Goal: Task Accomplishment & Management: Manage account settings

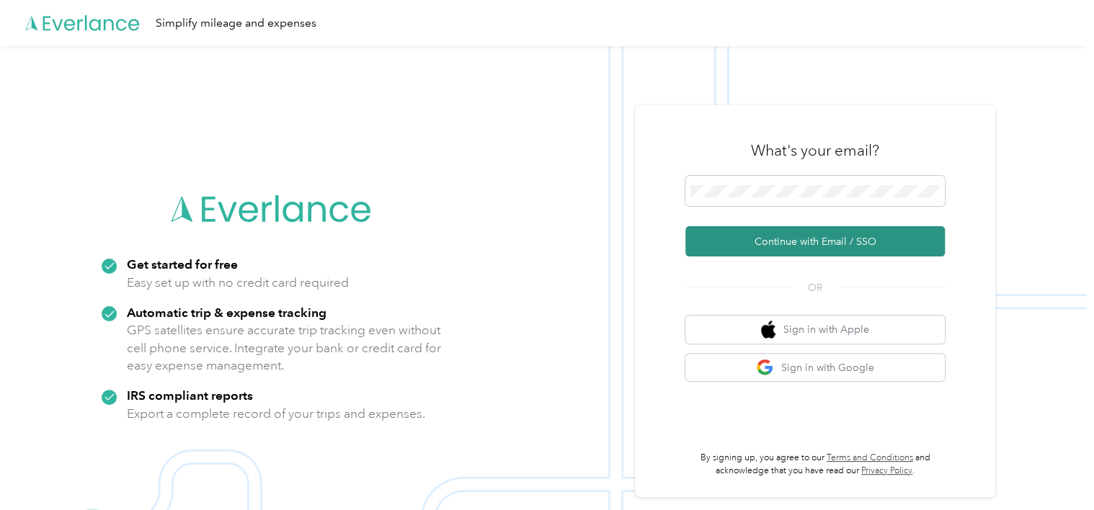
click at [753, 241] on button "Continue with Email / SSO" at bounding box center [815, 241] width 259 height 30
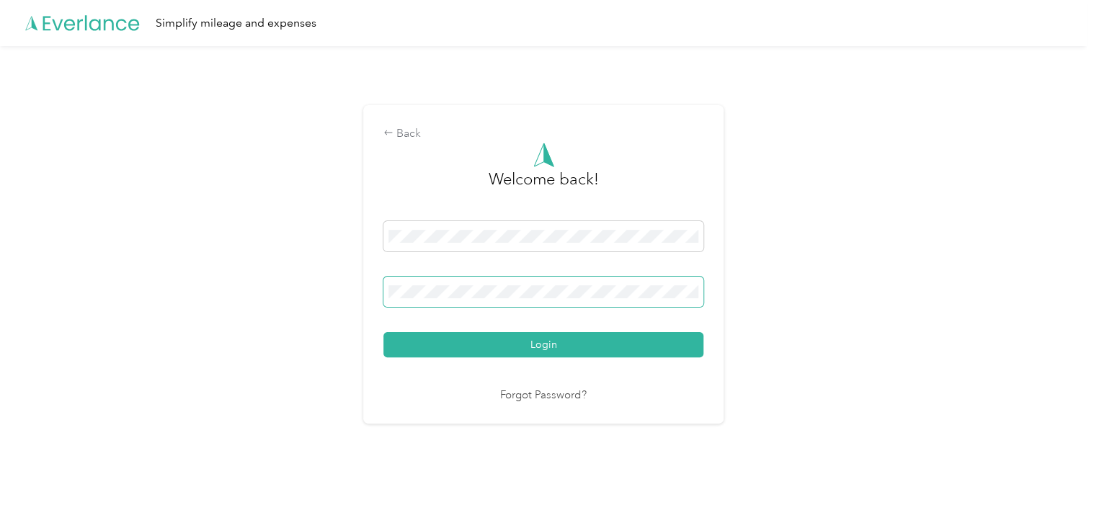
click at [383, 332] on button "Login" at bounding box center [543, 344] width 320 height 25
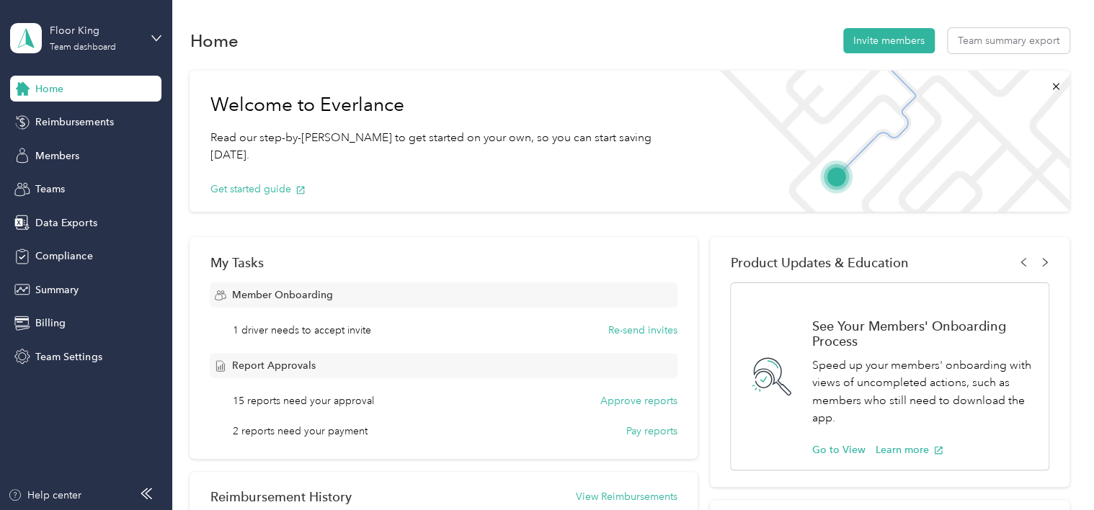
click at [70, 104] on div "Home Reimbursements Members Teams Data Exports Compliance Summary Billing Team …" at bounding box center [85, 223] width 151 height 294
click at [73, 117] on span "Reimbursements" at bounding box center [74, 122] width 78 height 15
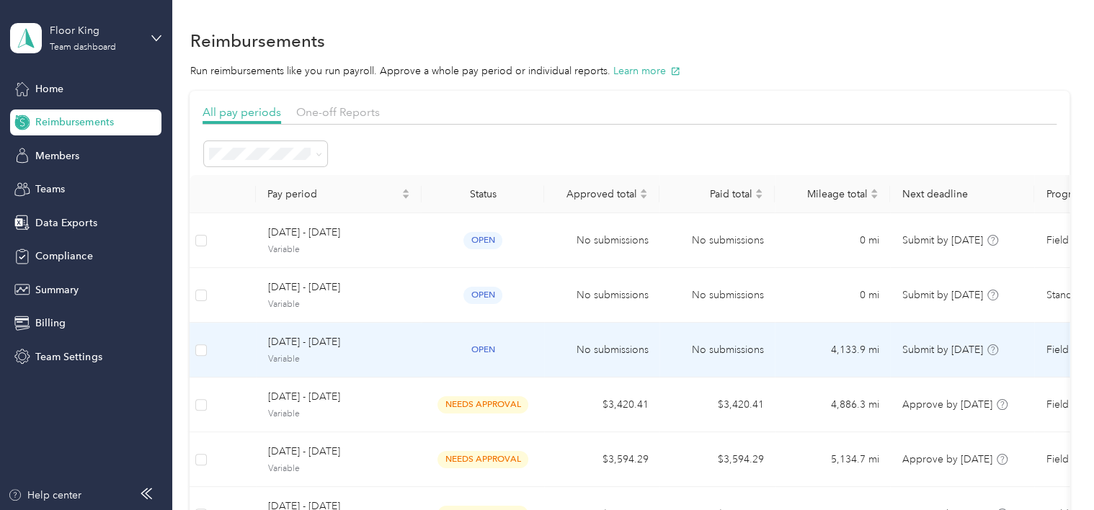
click at [646, 350] on td "No submissions" at bounding box center [601, 350] width 115 height 55
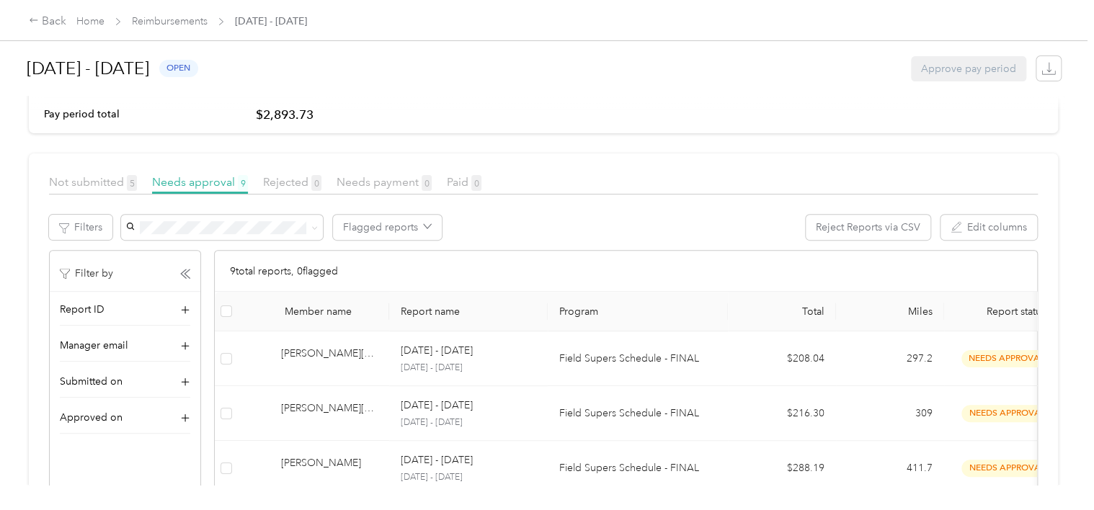
scroll to position [144, 0]
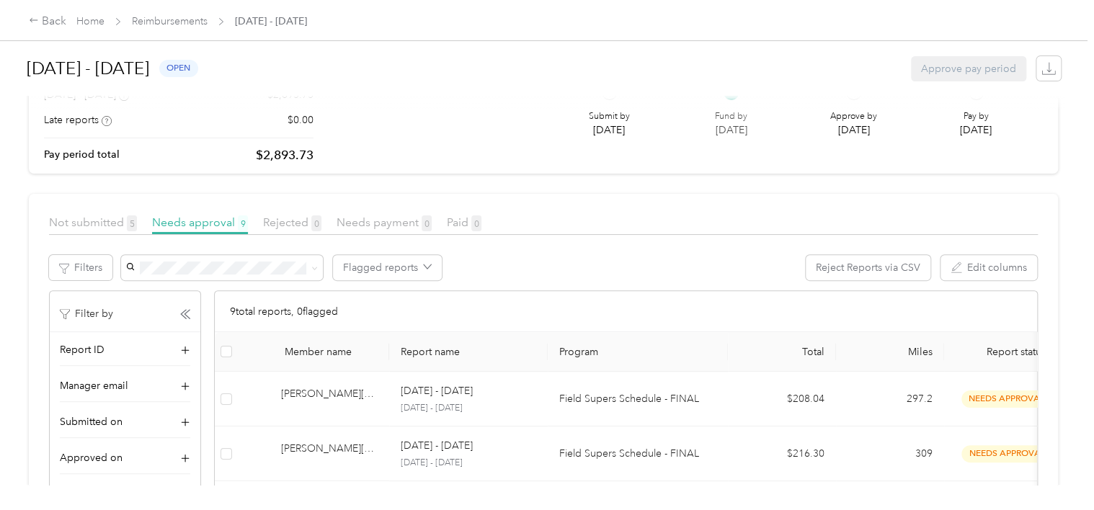
click at [68, 214] on div "Not submitted 5" at bounding box center [93, 223] width 88 height 18
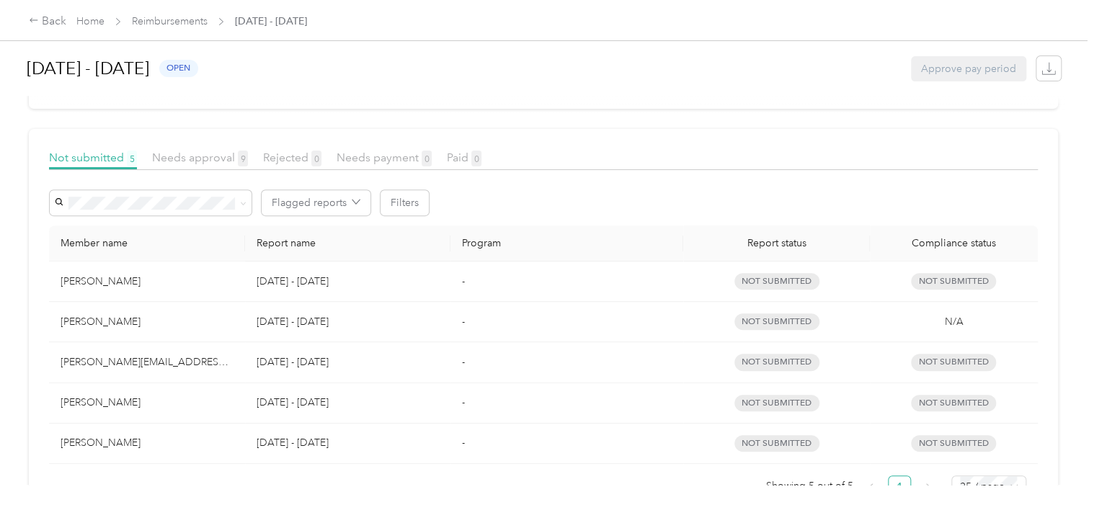
scroll to position [193, 0]
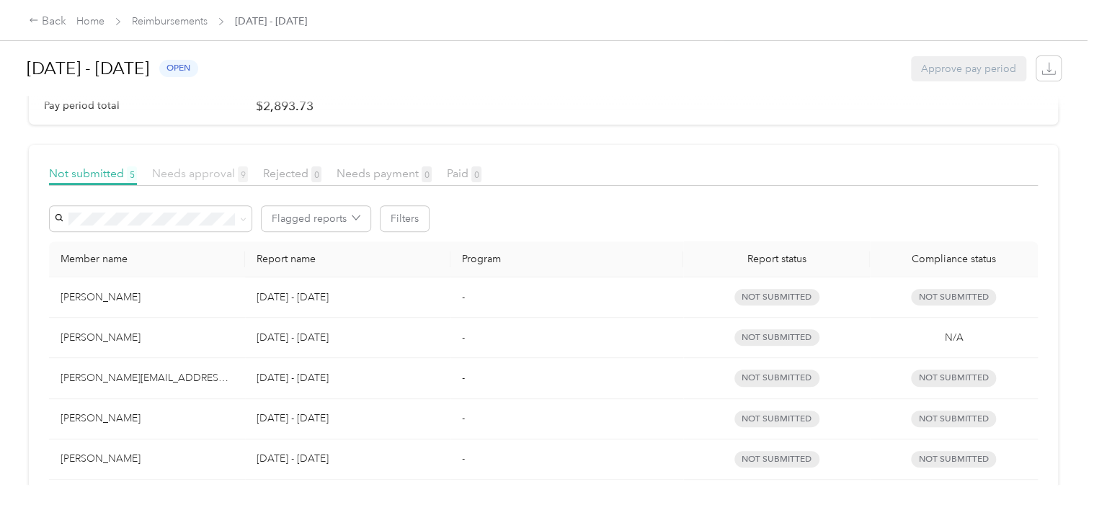
click at [216, 172] on span "Needs approval 9" at bounding box center [200, 174] width 96 height 14
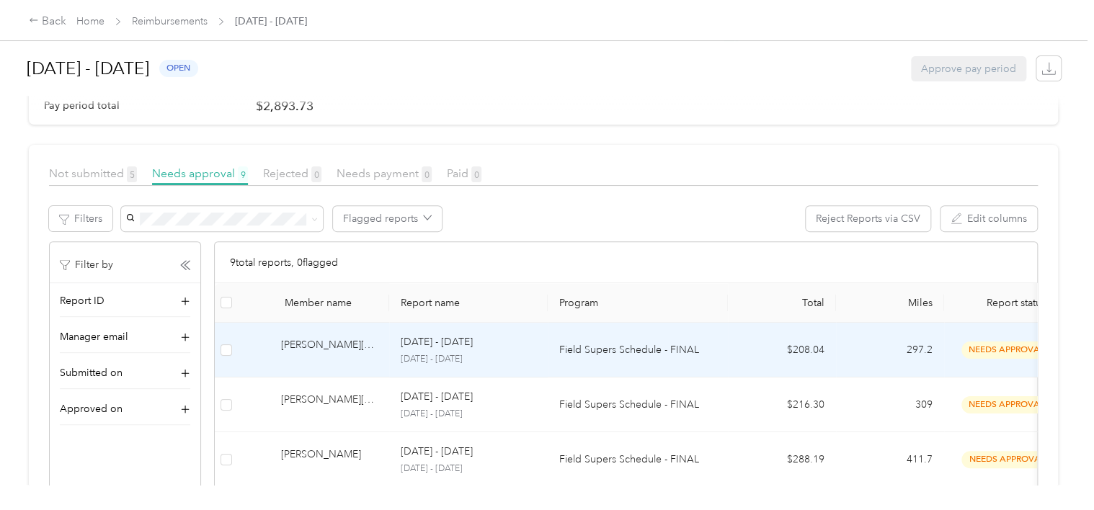
click at [559, 352] on p "Field Supers Schedule - FINAL" at bounding box center [637, 350] width 157 height 16
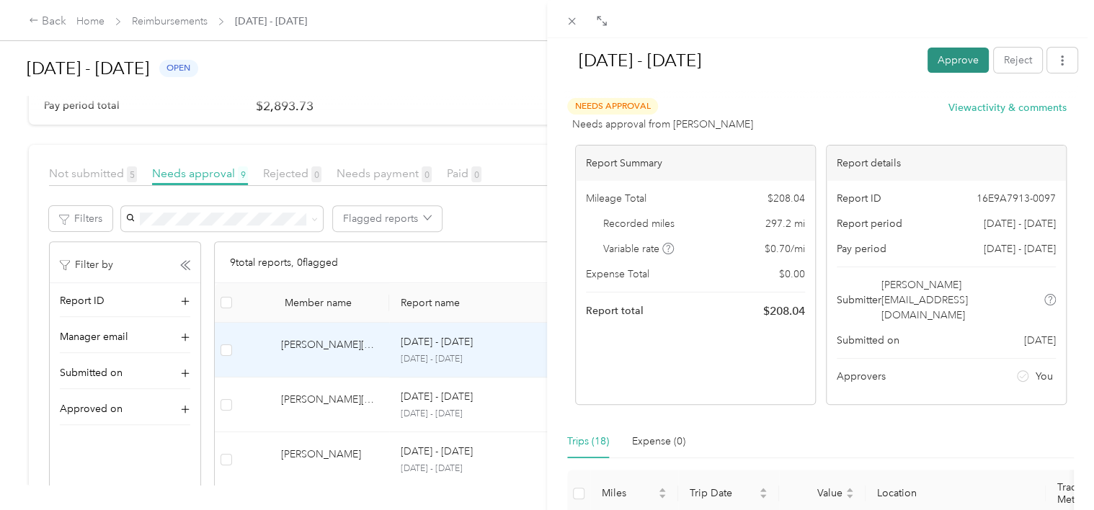
click at [959, 67] on button "Approve" at bounding box center [958, 60] width 61 height 25
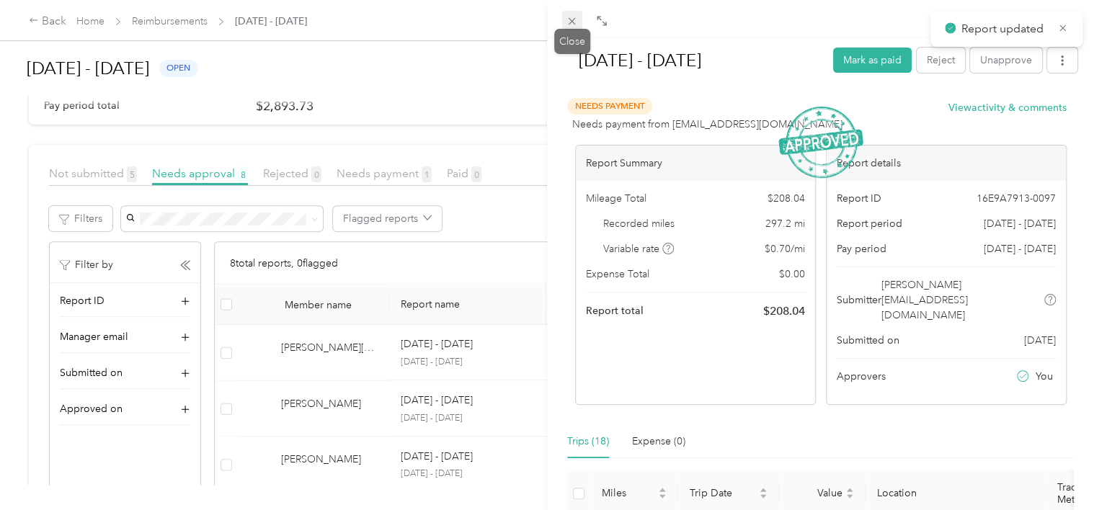
click at [575, 21] on icon at bounding box center [572, 21] width 12 height 12
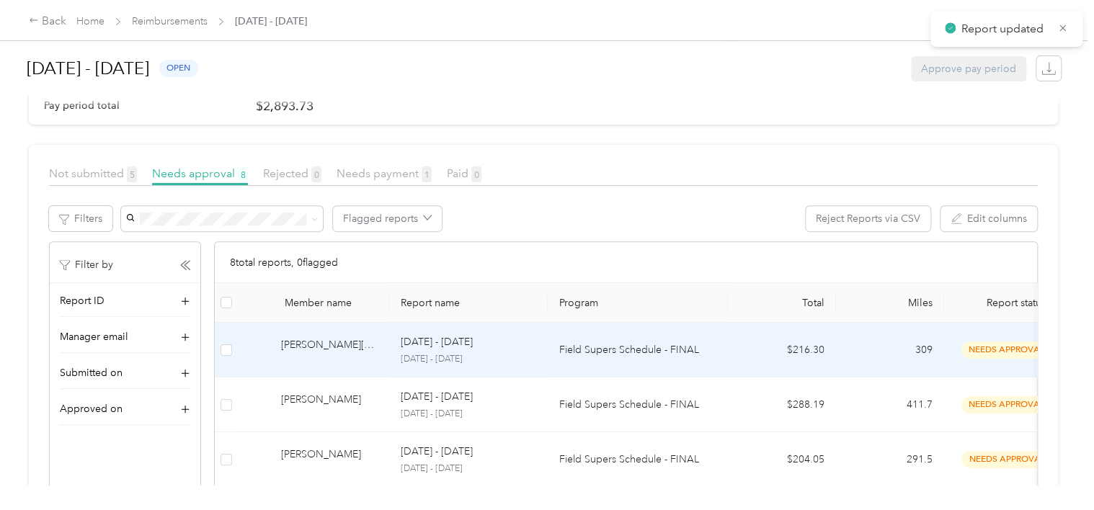
click at [678, 346] on p "Field Supers Schedule - FINAL" at bounding box center [637, 350] width 157 height 16
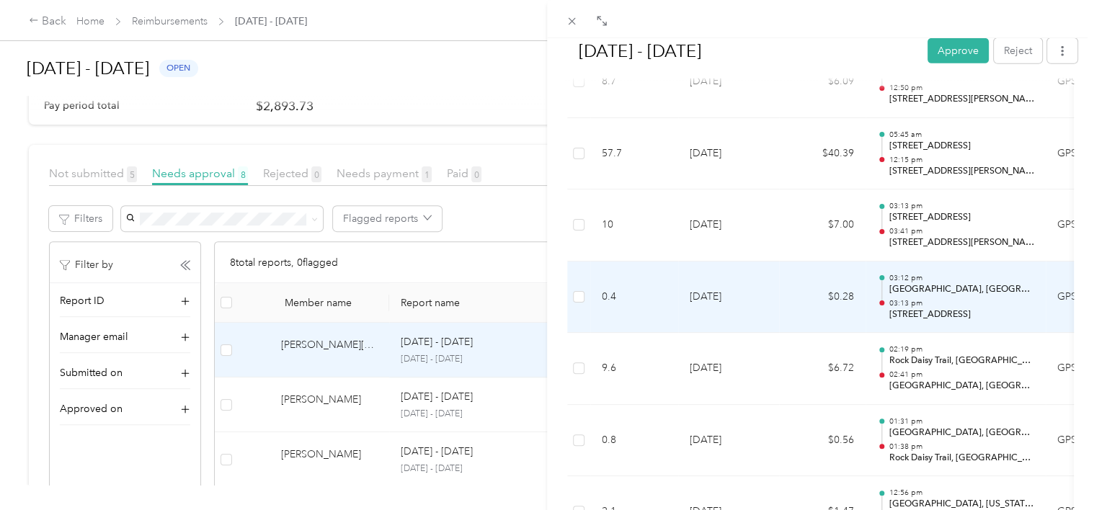
scroll to position [1946, 0]
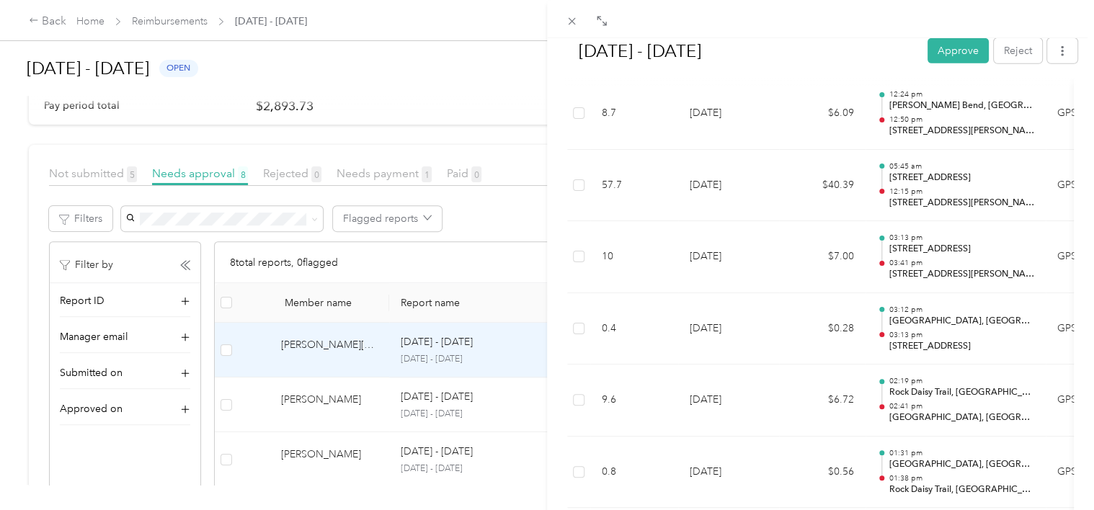
click at [928, 63] on button "Approve" at bounding box center [958, 50] width 61 height 25
click at [929, 58] on div "Approve Reject" at bounding box center [1003, 50] width 150 height 25
click at [929, 55] on div "Approve Reject" at bounding box center [1003, 50] width 150 height 25
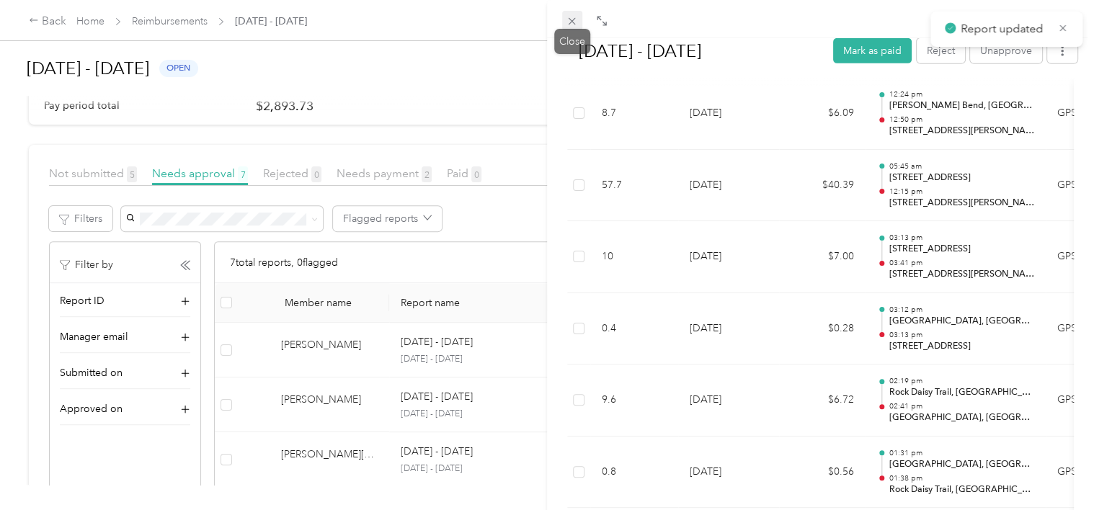
click at [579, 23] on span at bounding box center [572, 21] width 20 height 20
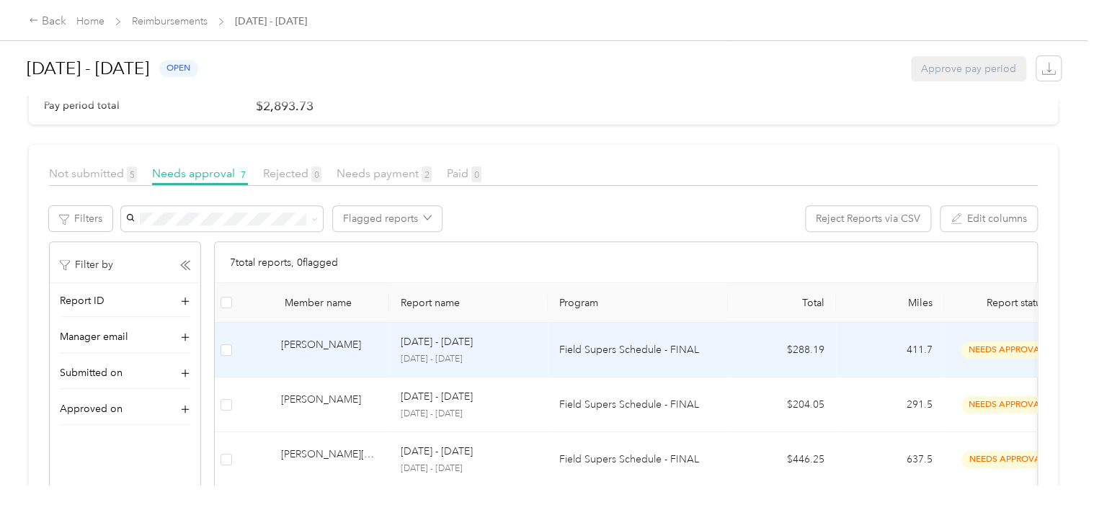
click at [585, 342] on p "Field Supers Schedule - FINAL" at bounding box center [637, 350] width 157 height 16
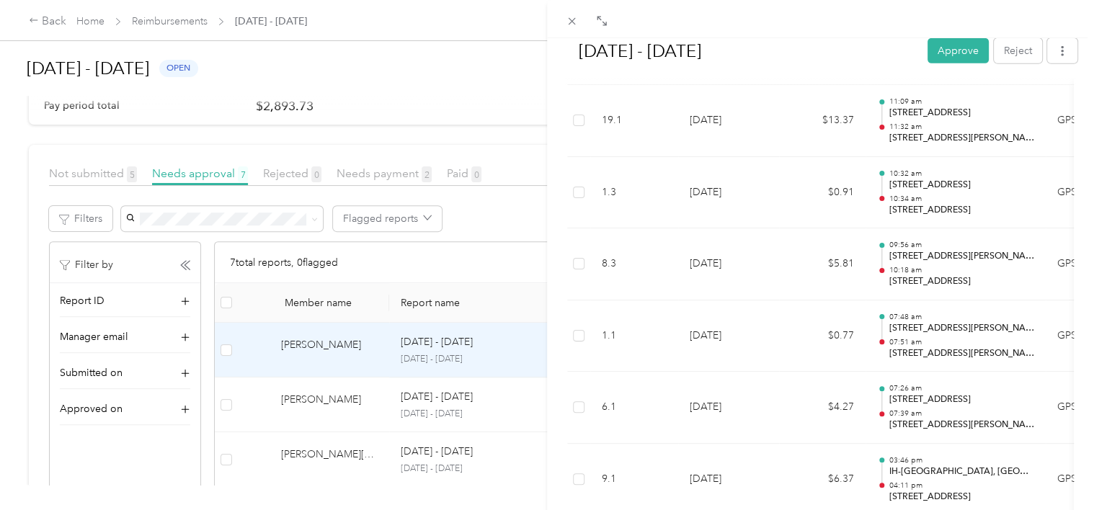
scroll to position [1946, 0]
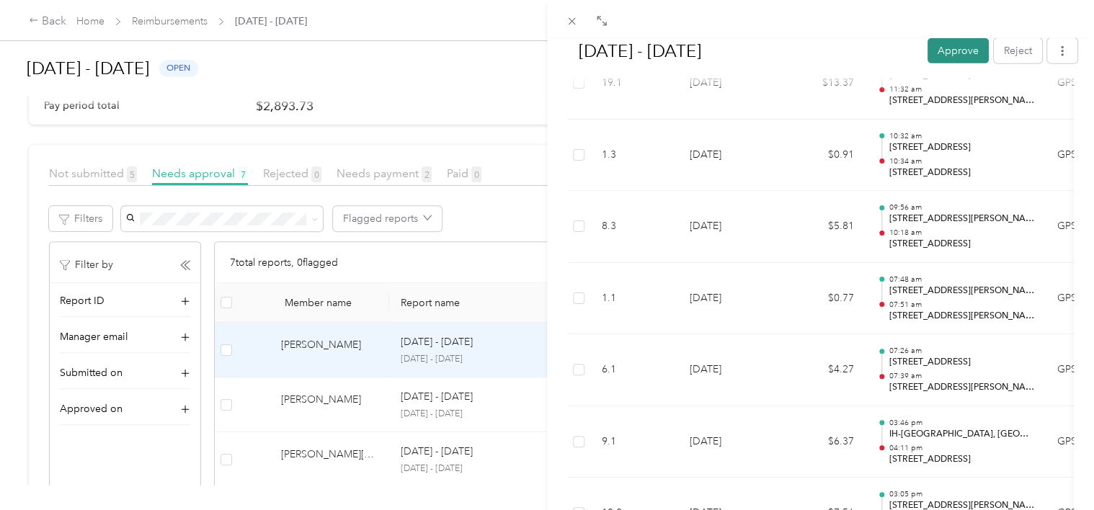
click at [954, 55] on button "Approve" at bounding box center [958, 50] width 61 height 25
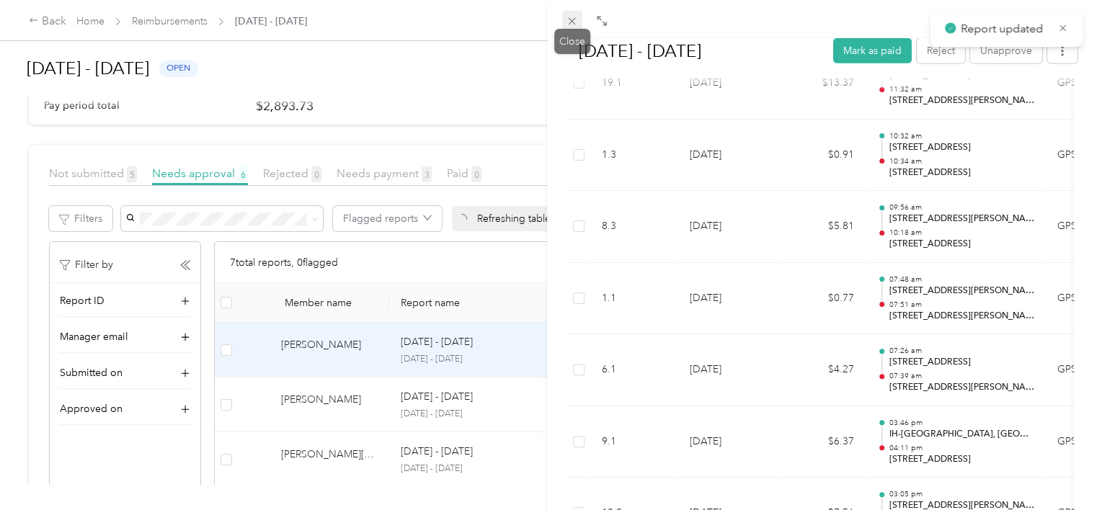
click at [574, 21] on icon at bounding box center [572, 21] width 12 height 12
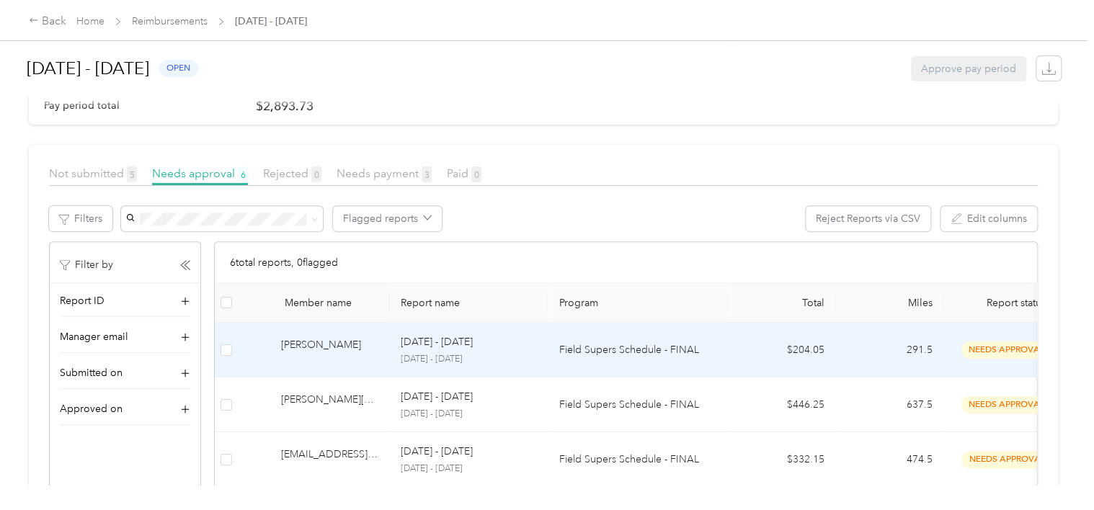
click at [616, 366] on td "Field Supers Schedule - FINAL" at bounding box center [638, 350] width 180 height 55
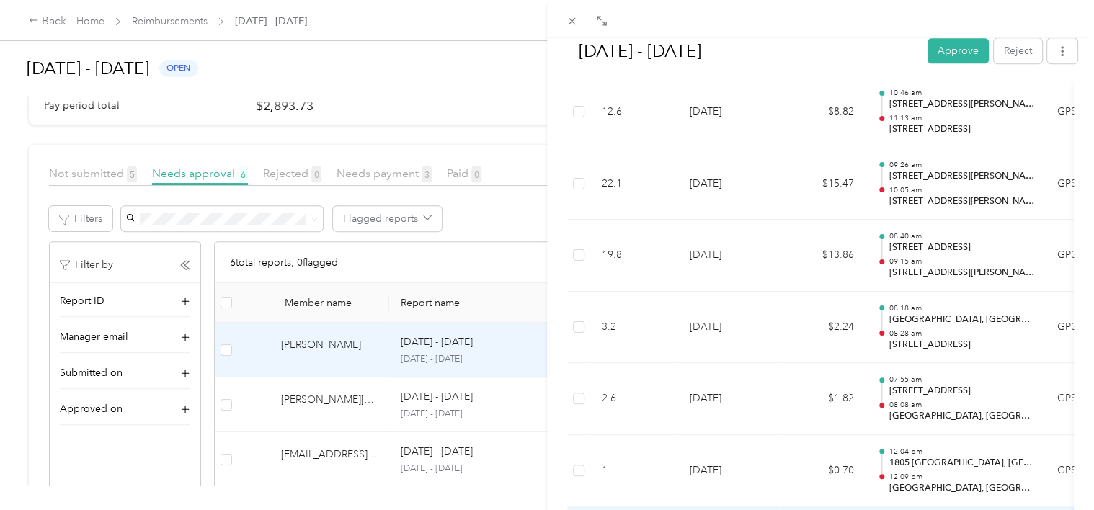
scroll to position [649, 0]
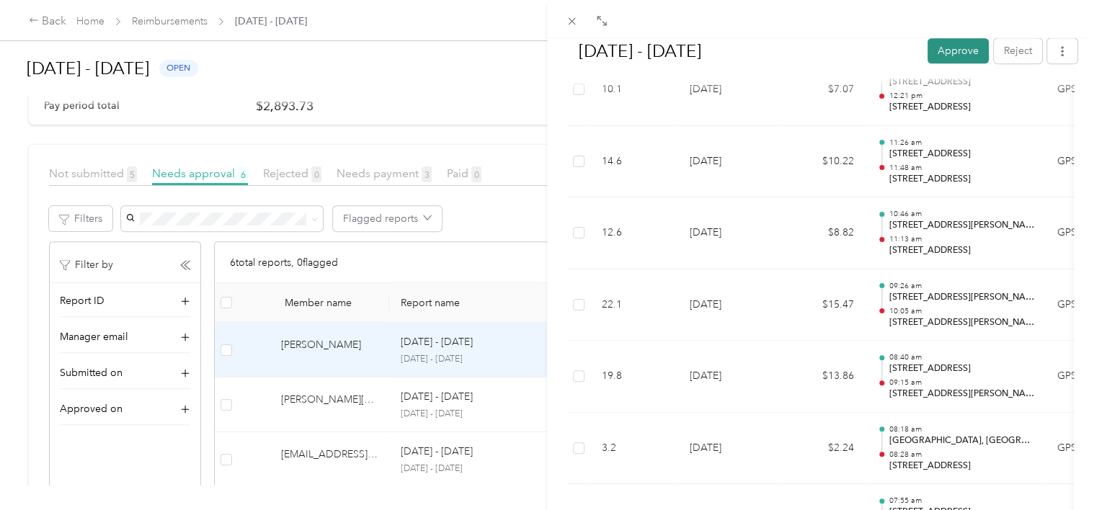
click at [962, 47] on button "Approve" at bounding box center [958, 50] width 61 height 25
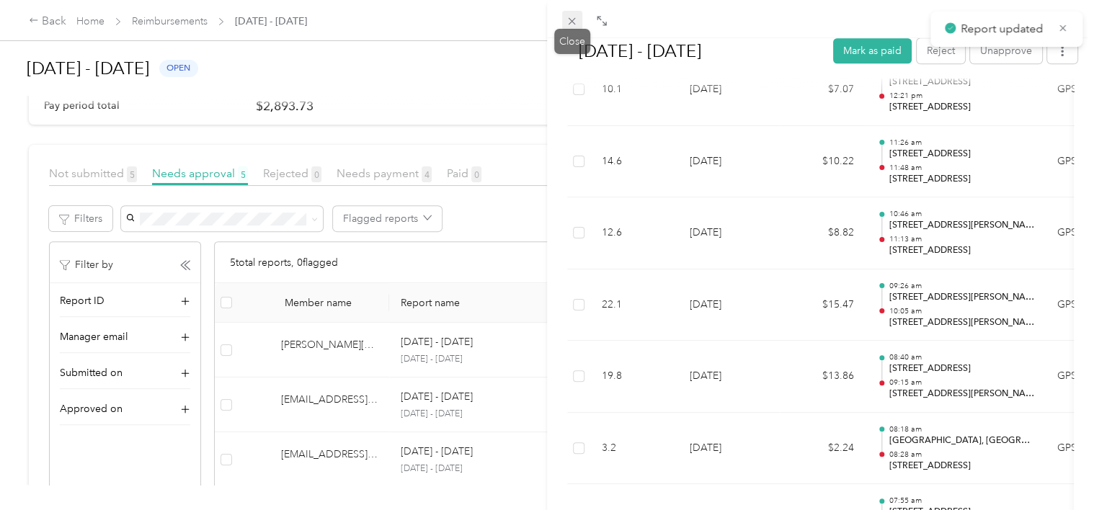
click at [574, 26] on icon at bounding box center [572, 21] width 12 height 12
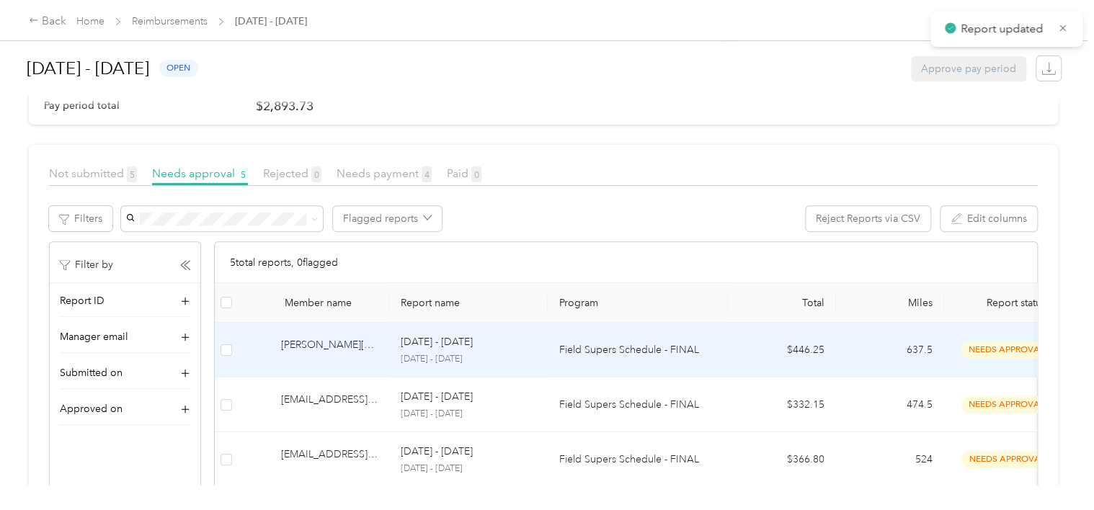
click at [640, 355] on p "Field Supers Schedule - FINAL" at bounding box center [637, 350] width 157 height 16
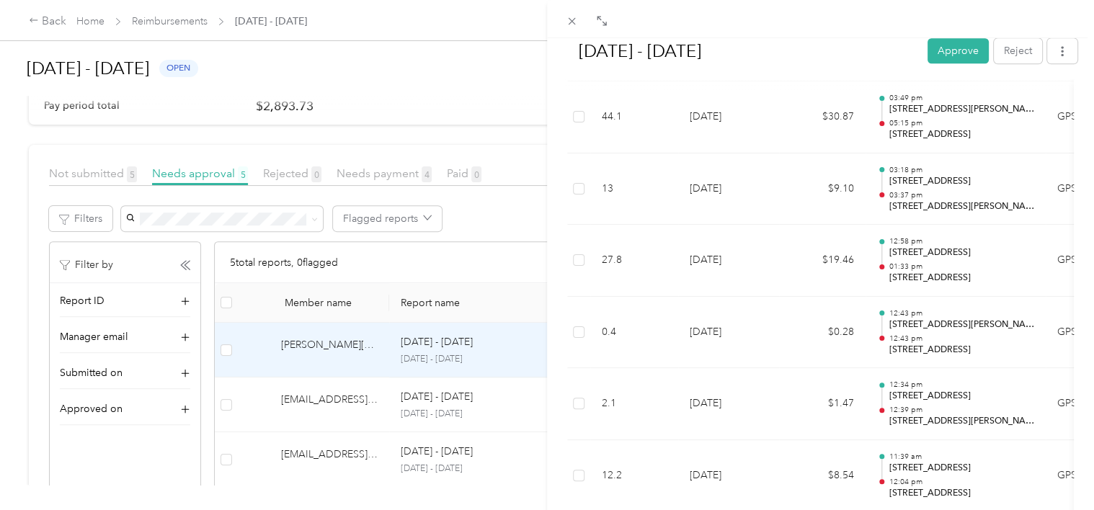
scroll to position [649, 0]
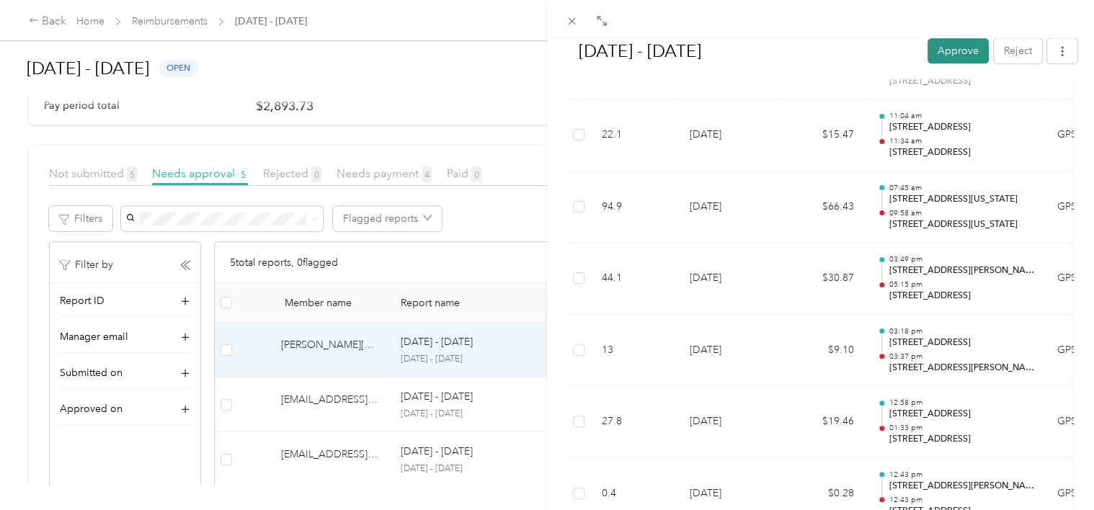
click at [939, 54] on button "Approve" at bounding box center [958, 50] width 61 height 25
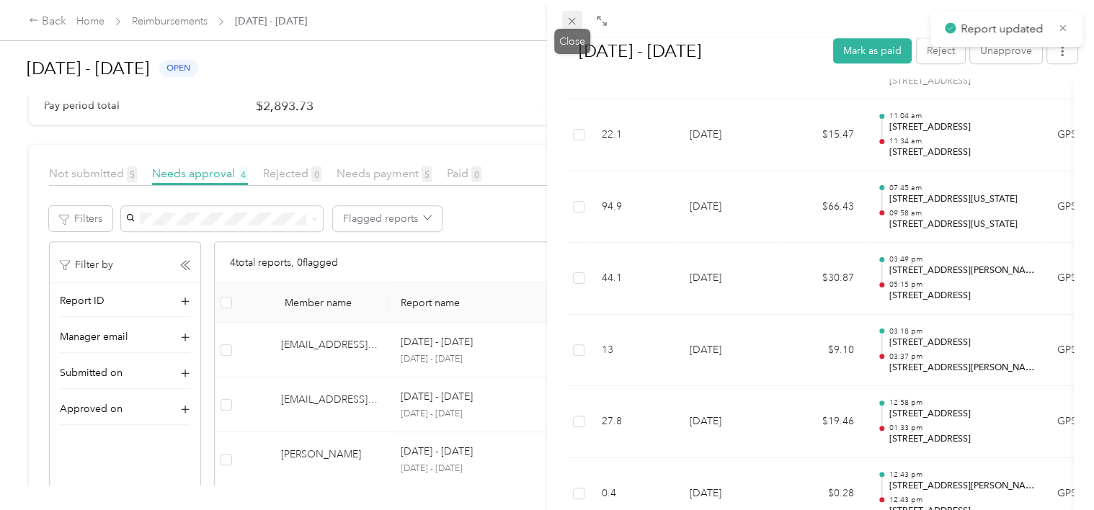
click at [574, 18] on icon at bounding box center [572, 21] width 12 height 12
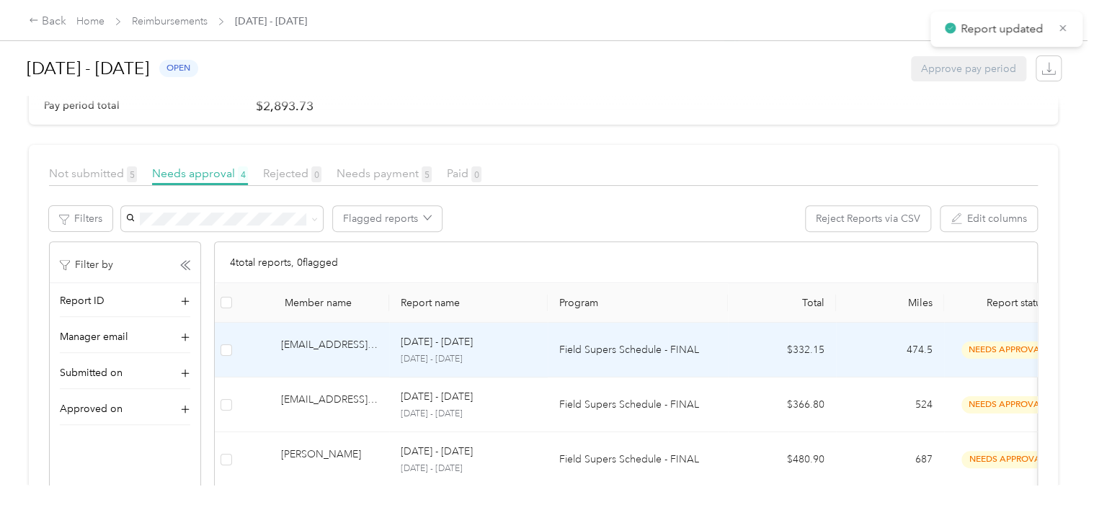
click at [644, 352] on p "Field Supers Schedule - FINAL" at bounding box center [637, 350] width 157 height 16
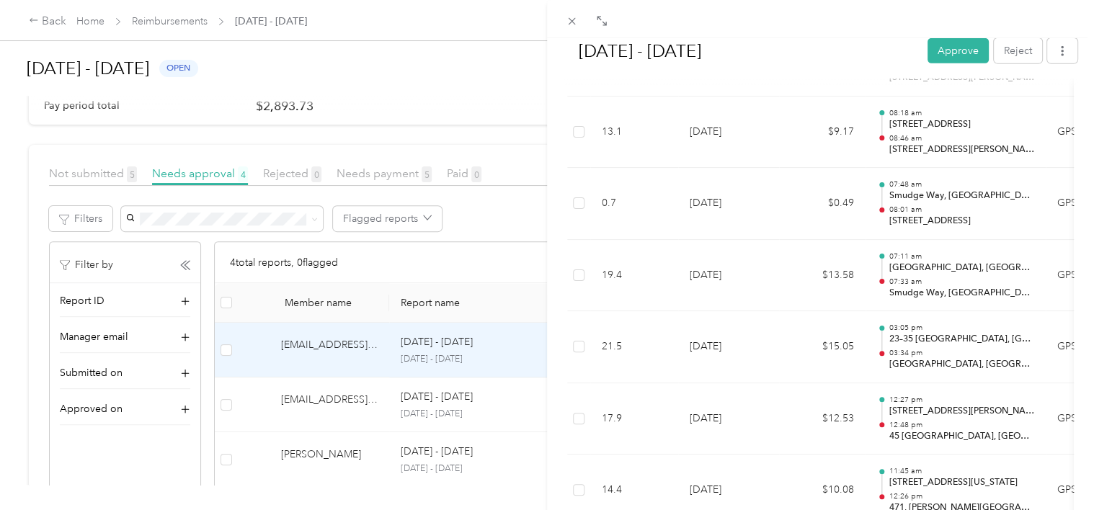
scroll to position [2162, 0]
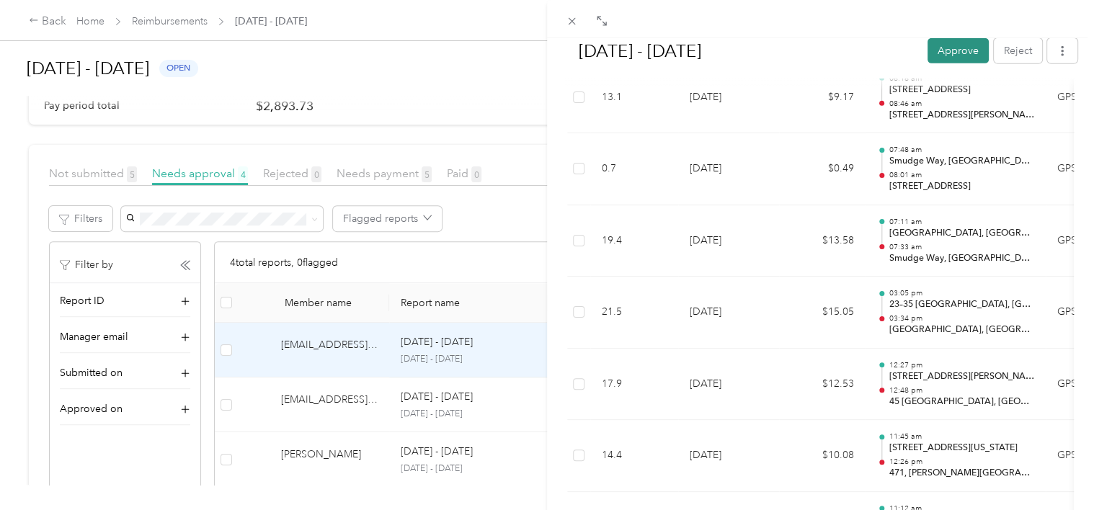
click at [956, 59] on button "Approve" at bounding box center [958, 50] width 61 height 25
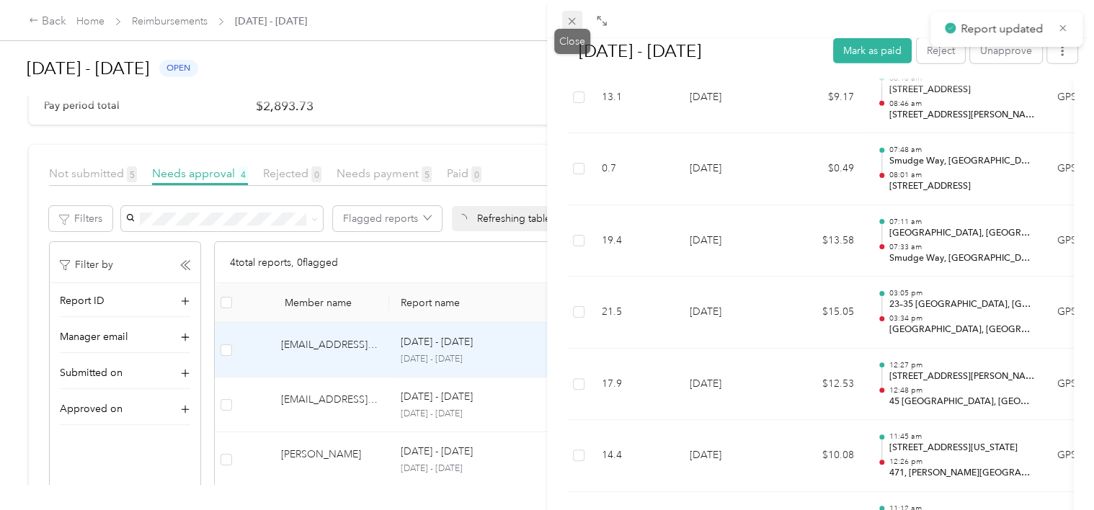
click at [569, 22] on icon at bounding box center [572, 21] width 12 height 12
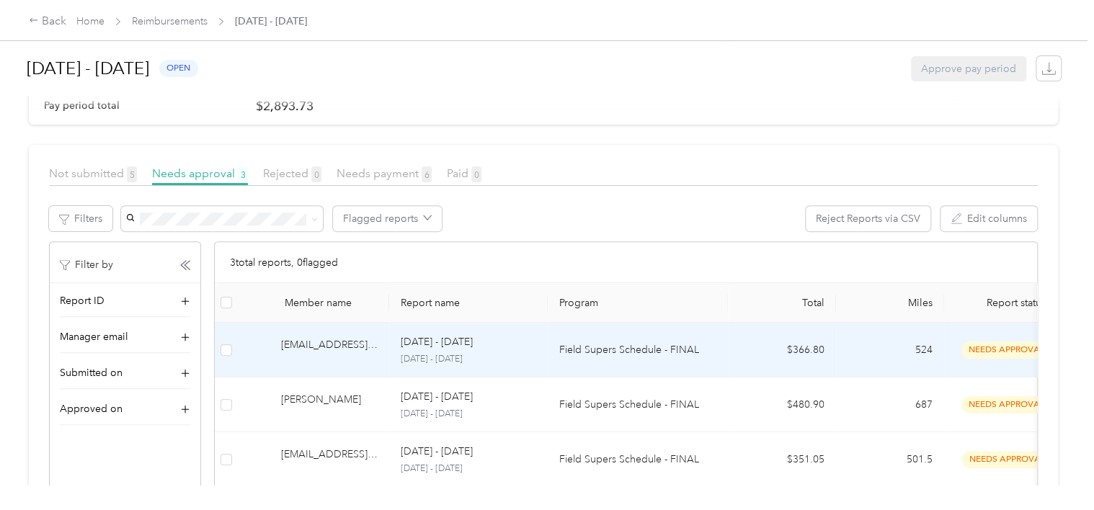
click at [663, 349] on p "Field Supers Schedule - FINAL" at bounding box center [637, 350] width 157 height 16
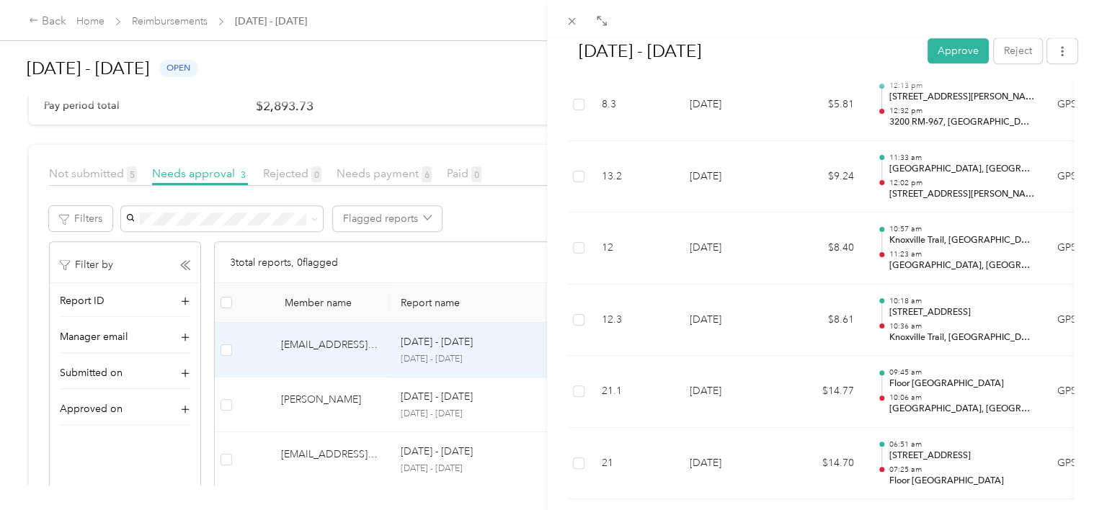
scroll to position [3388, 0]
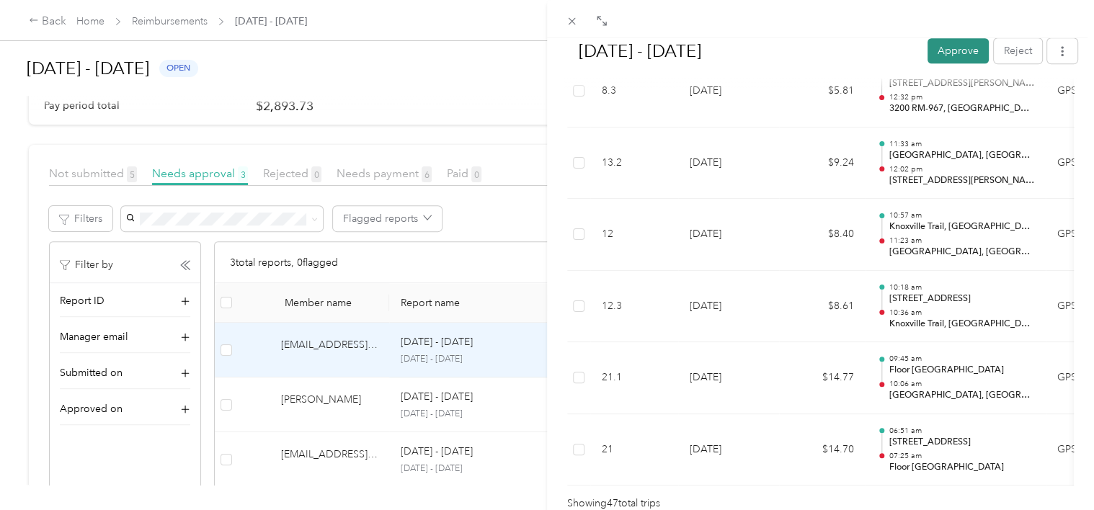
click at [960, 61] on button "Approve" at bounding box center [958, 50] width 61 height 25
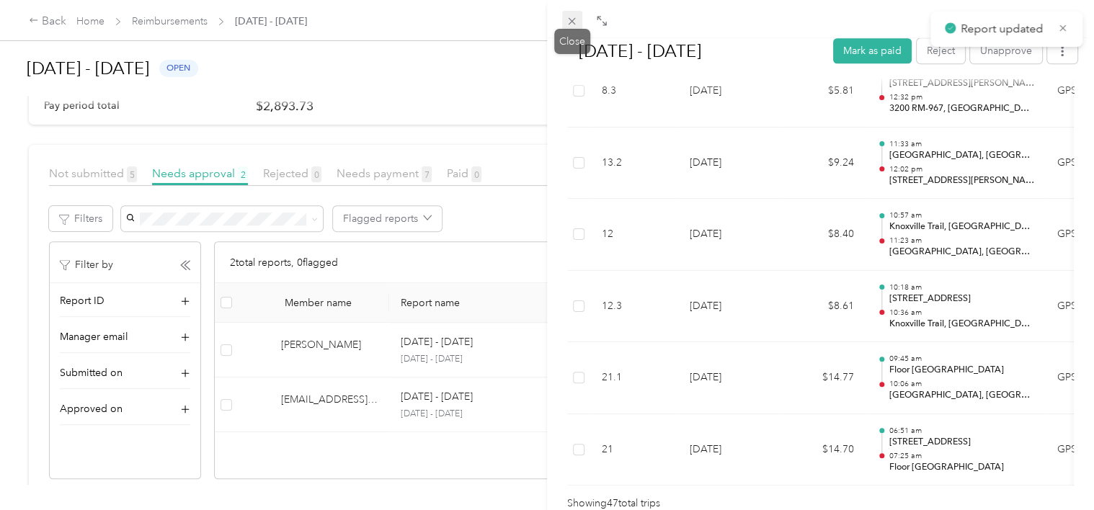
click at [577, 24] on icon at bounding box center [572, 21] width 12 height 12
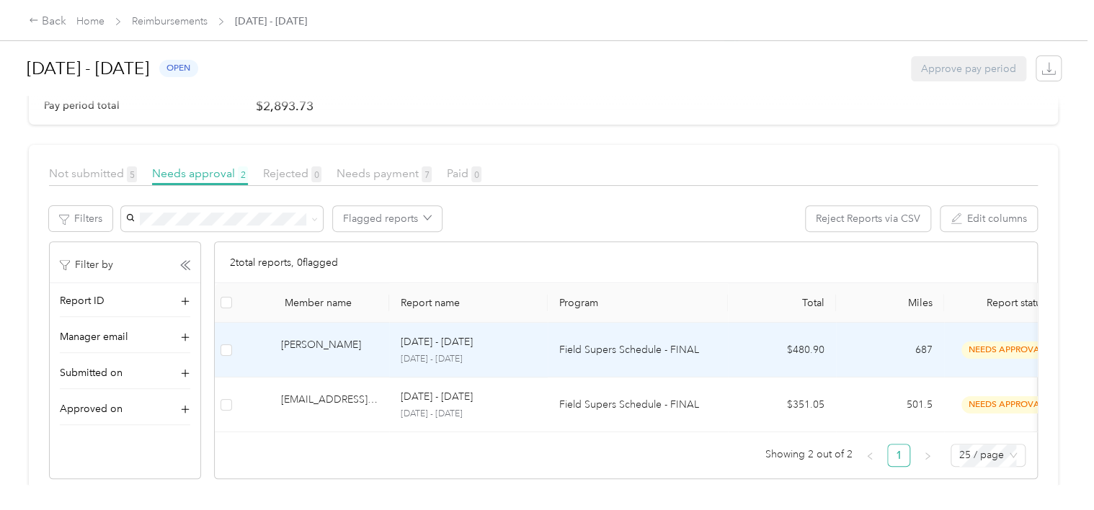
click at [644, 345] on p "Field Supers Schedule - FINAL" at bounding box center [637, 350] width 157 height 16
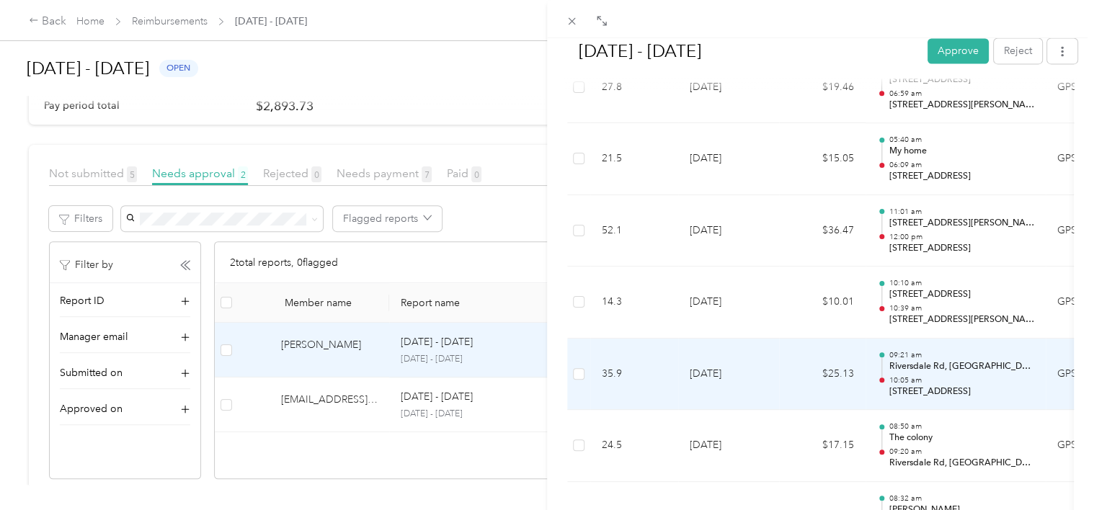
scroll to position [1009, 0]
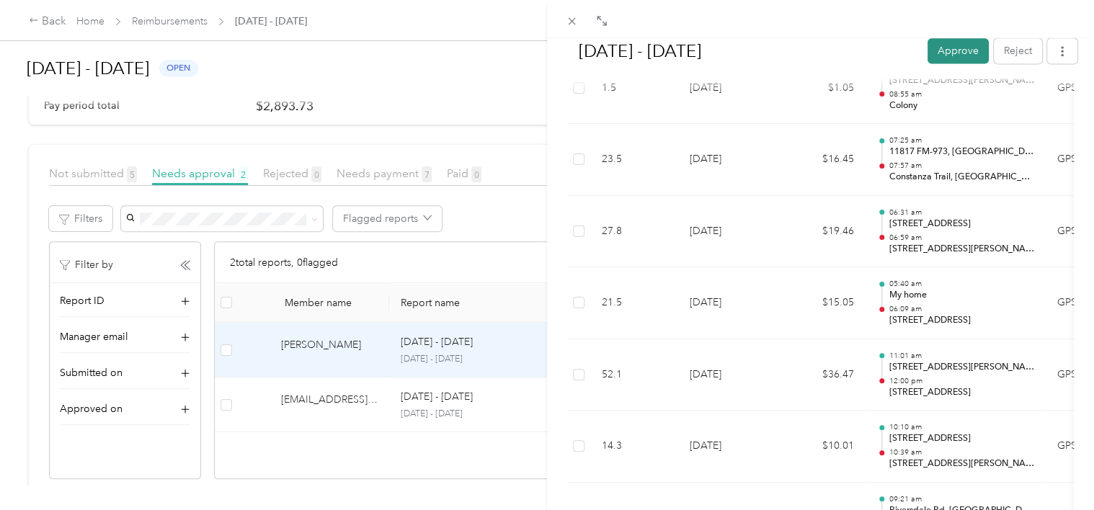
click at [954, 50] on button "Approve" at bounding box center [958, 50] width 61 height 25
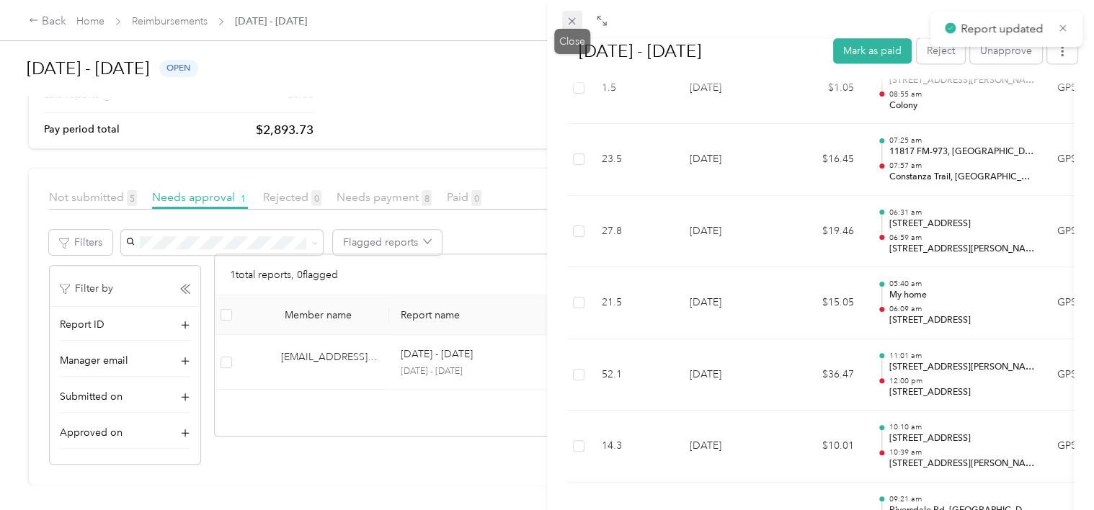
scroll to position [179, 0]
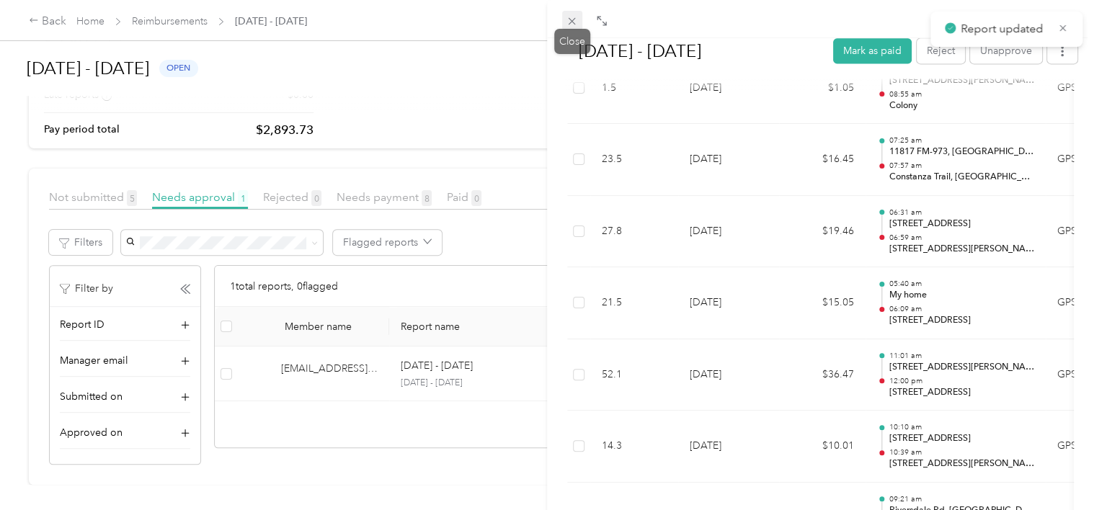
click at [574, 20] on icon at bounding box center [572, 21] width 12 height 12
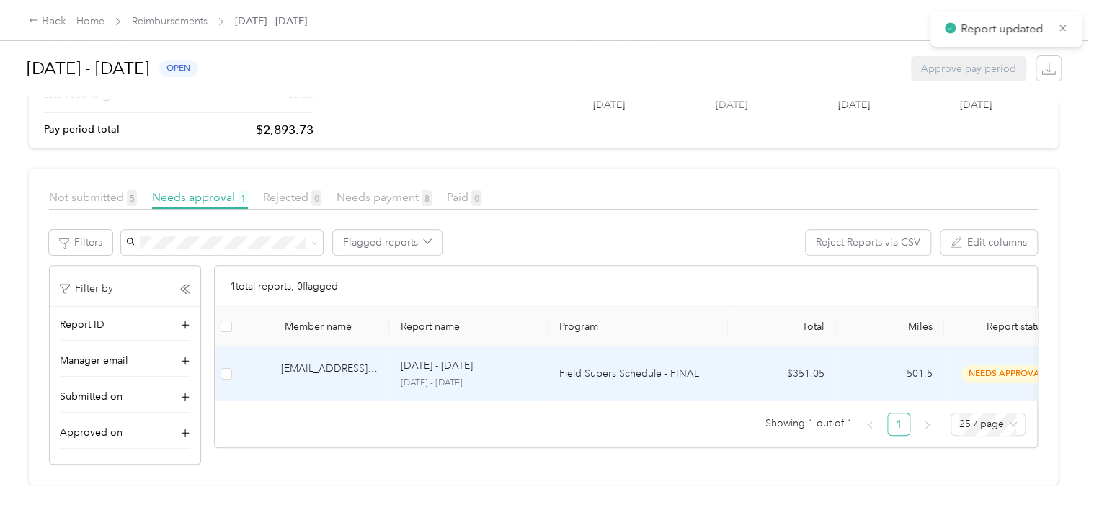
click at [680, 366] on p "Field Supers Schedule - FINAL" at bounding box center [637, 374] width 157 height 16
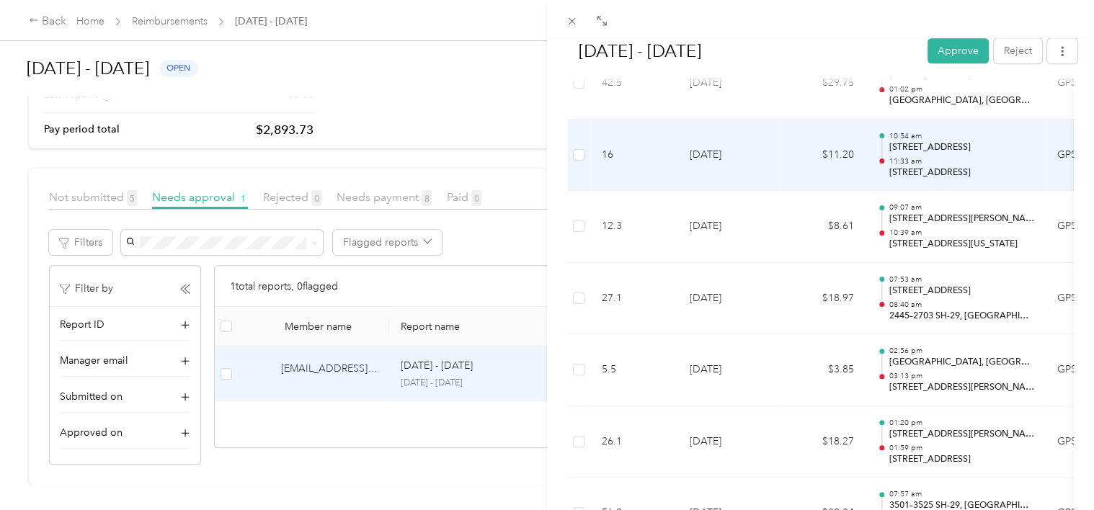
scroll to position [793, 0]
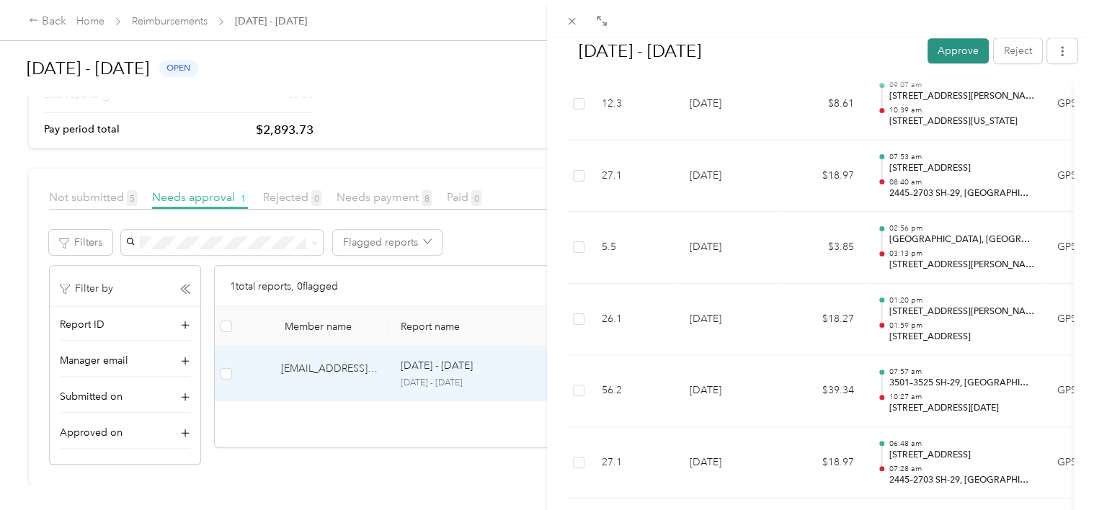
click at [970, 53] on button "Approve" at bounding box center [958, 50] width 61 height 25
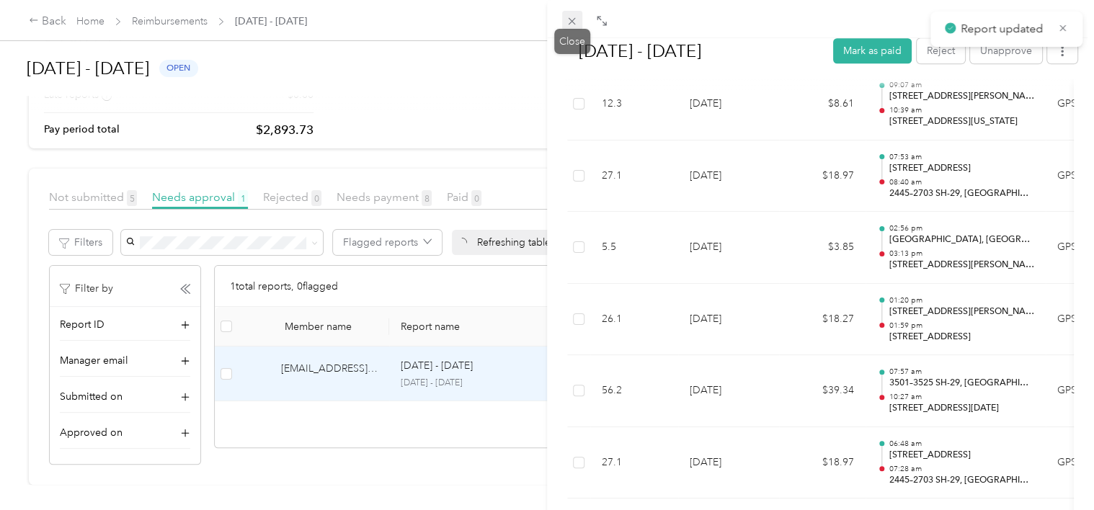
scroll to position [193, 0]
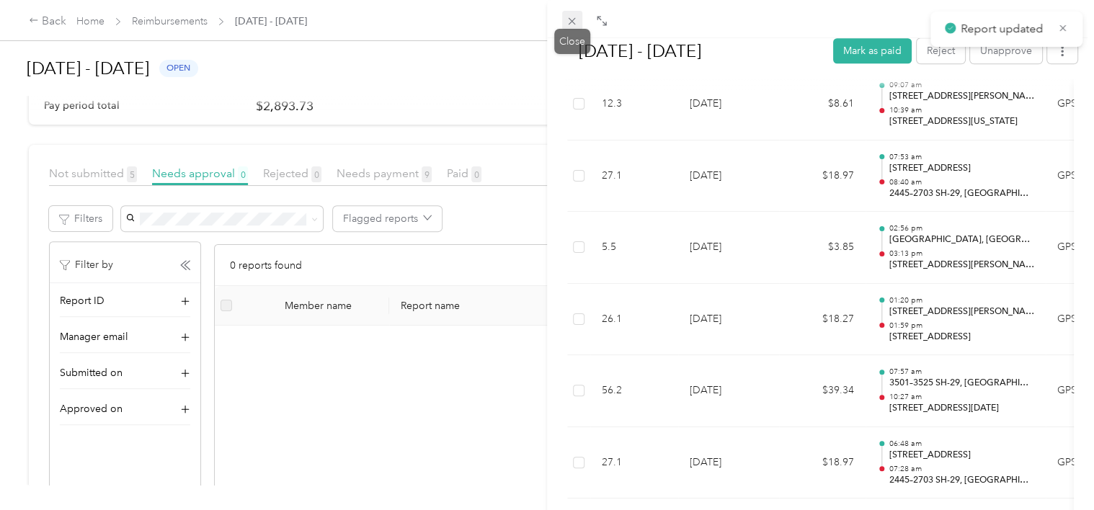
click at [573, 17] on icon at bounding box center [572, 21] width 12 height 12
